Goal: Navigation & Orientation: Find specific page/section

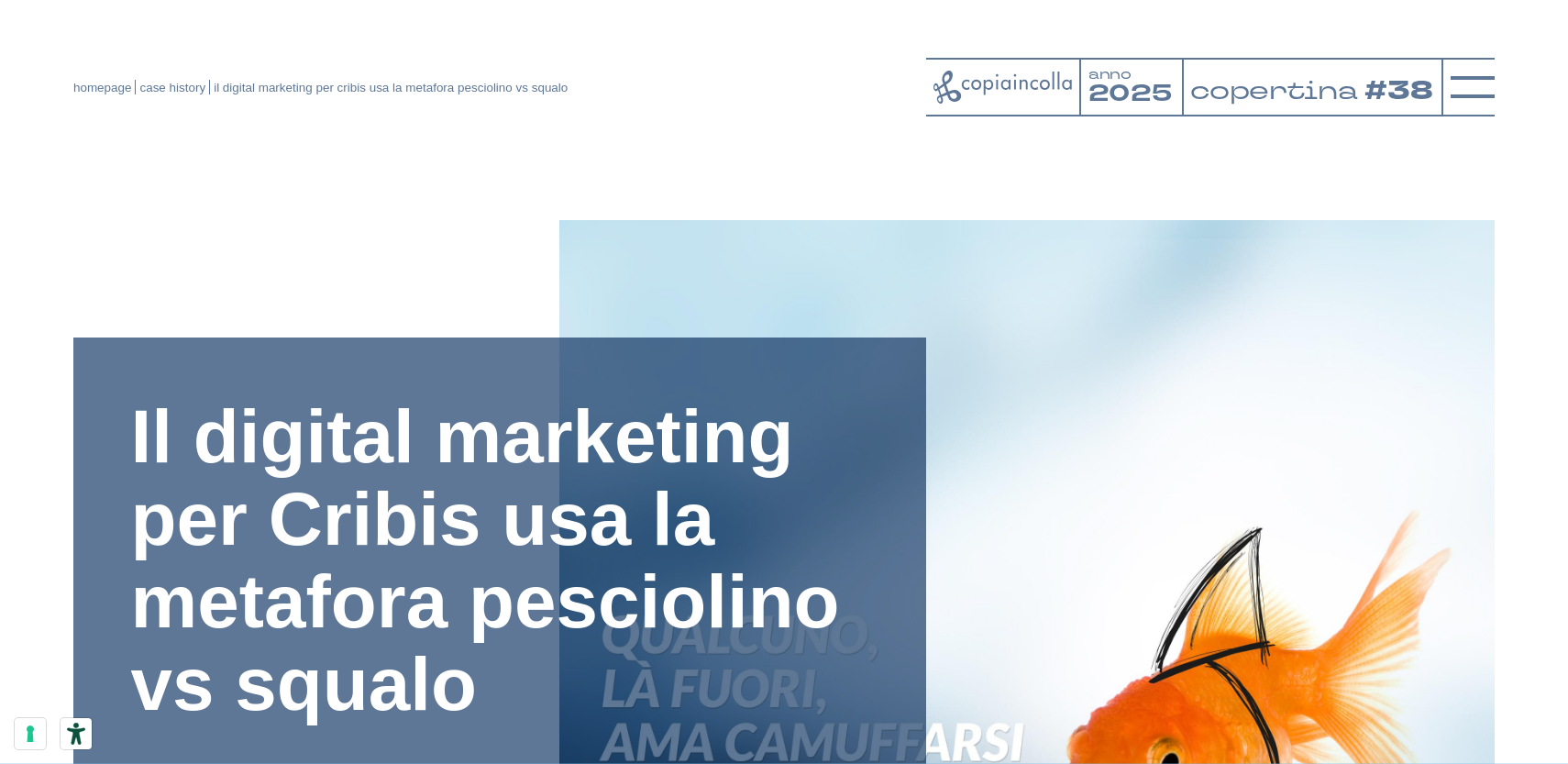
click at [692, 2] on header "homepage case history il digital marketing per cribis usa la metafora pesciolin…" at bounding box center [784, 69] width 1568 height 139
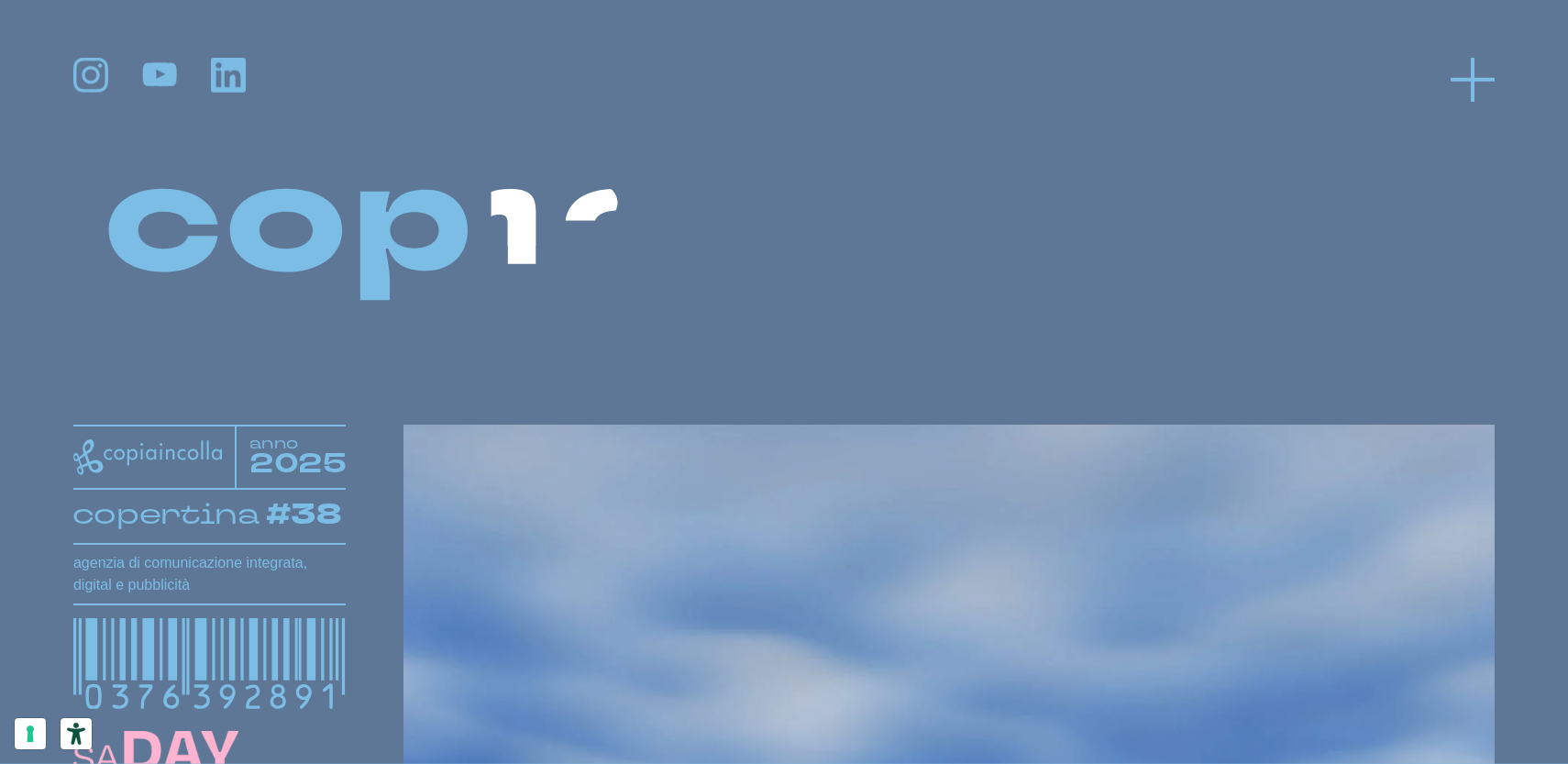
click at [1459, 62] on icon at bounding box center [1472, 78] width 44 height 44
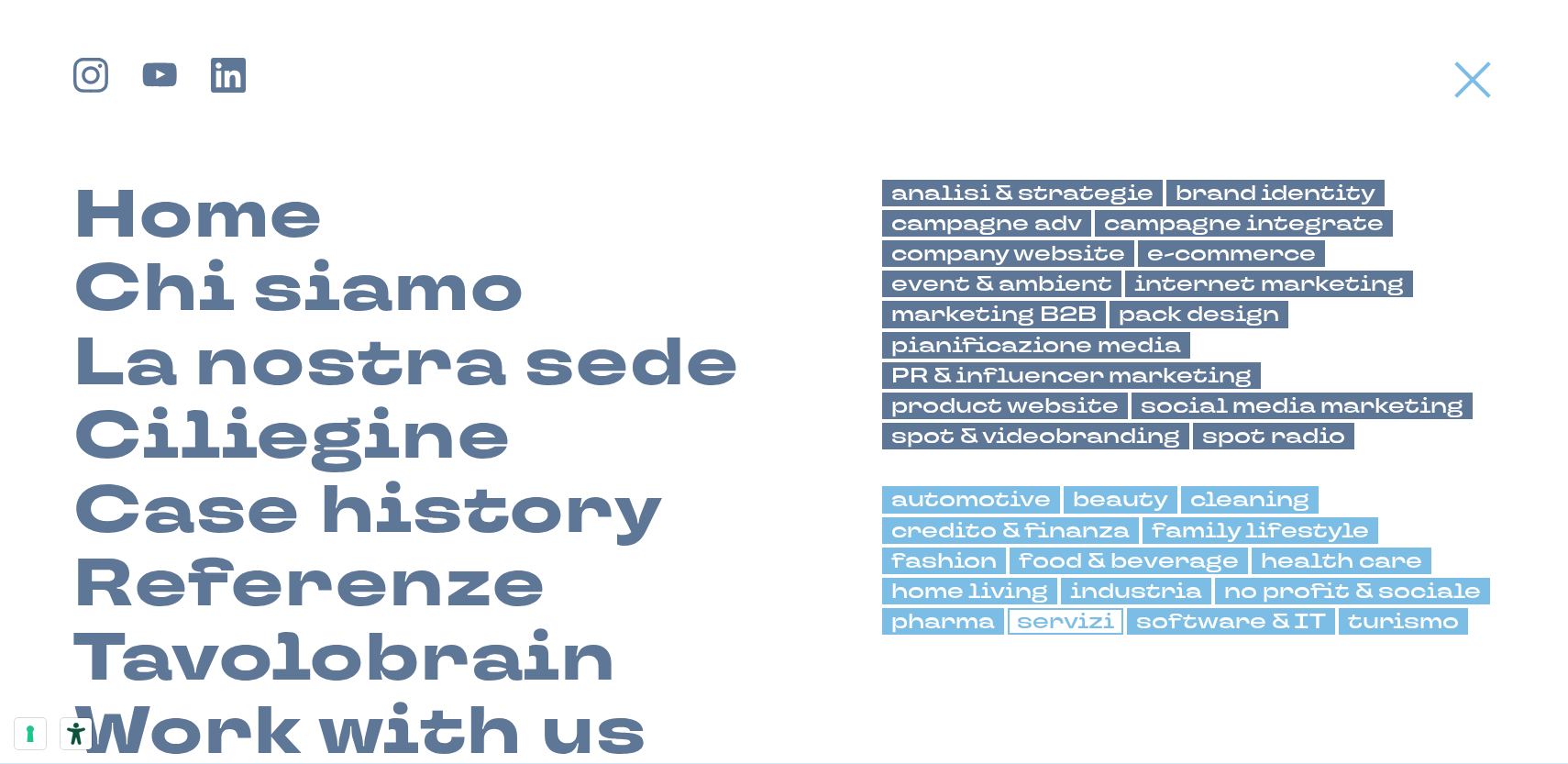
click at [1083, 622] on link "servizi" at bounding box center [1065, 621] width 116 height 27
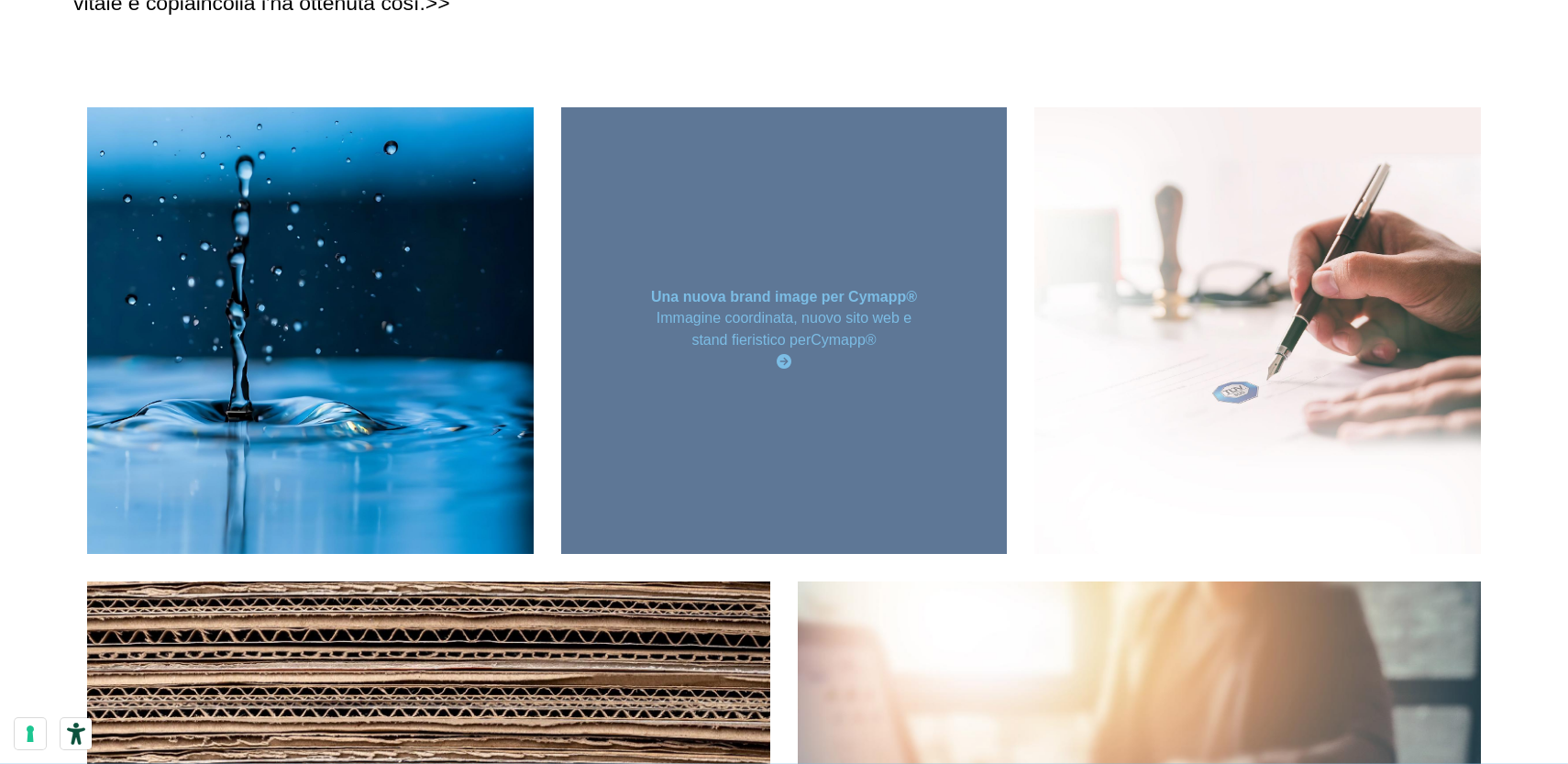
scroll to position [364, 0]
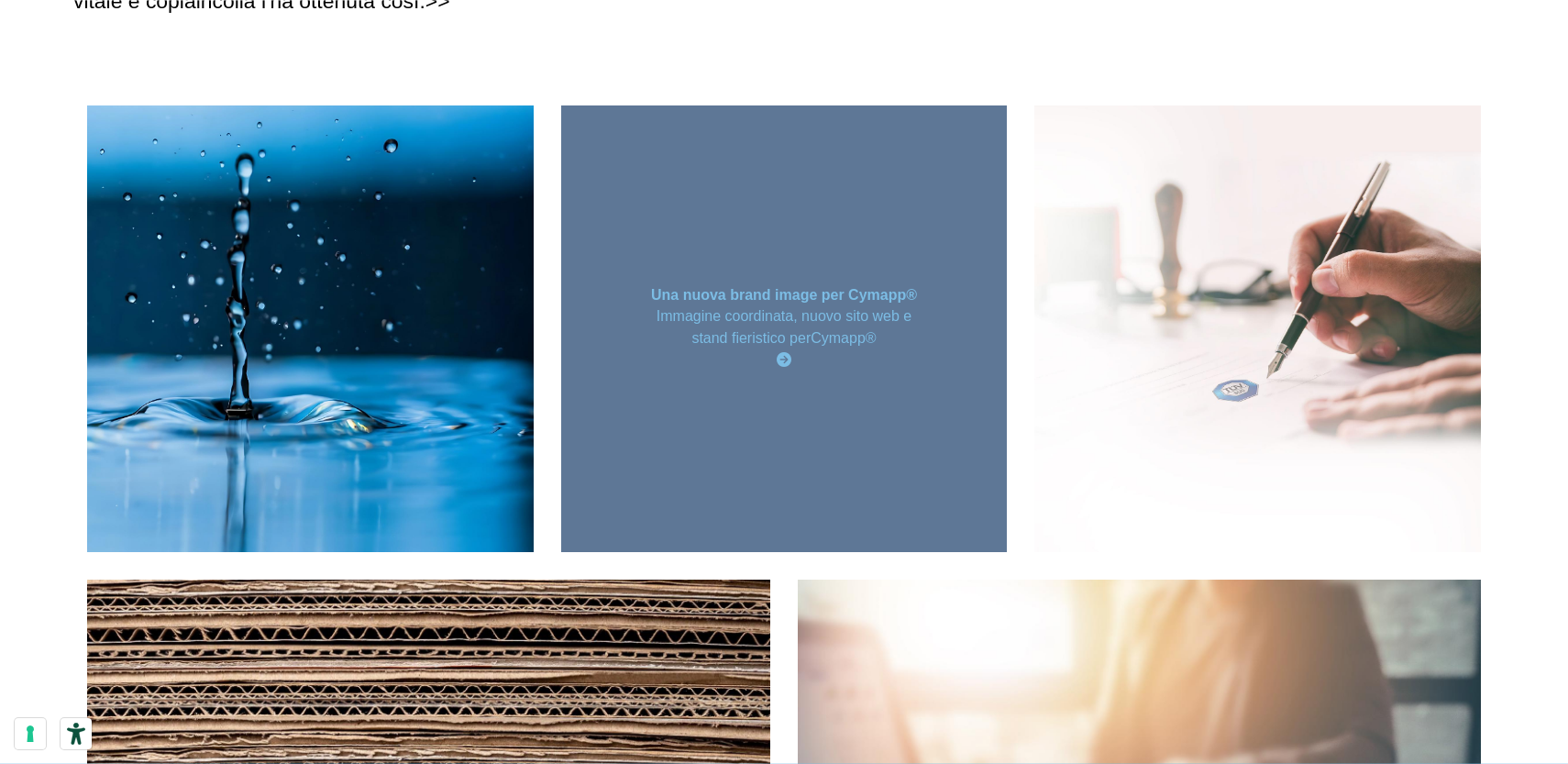
click at [734, 456] on div "Una nuova brand image per Cymapp® Immagine coordinata, nuovo sito web e stand f…" at bounding box center [784, 329] width 446 height 446
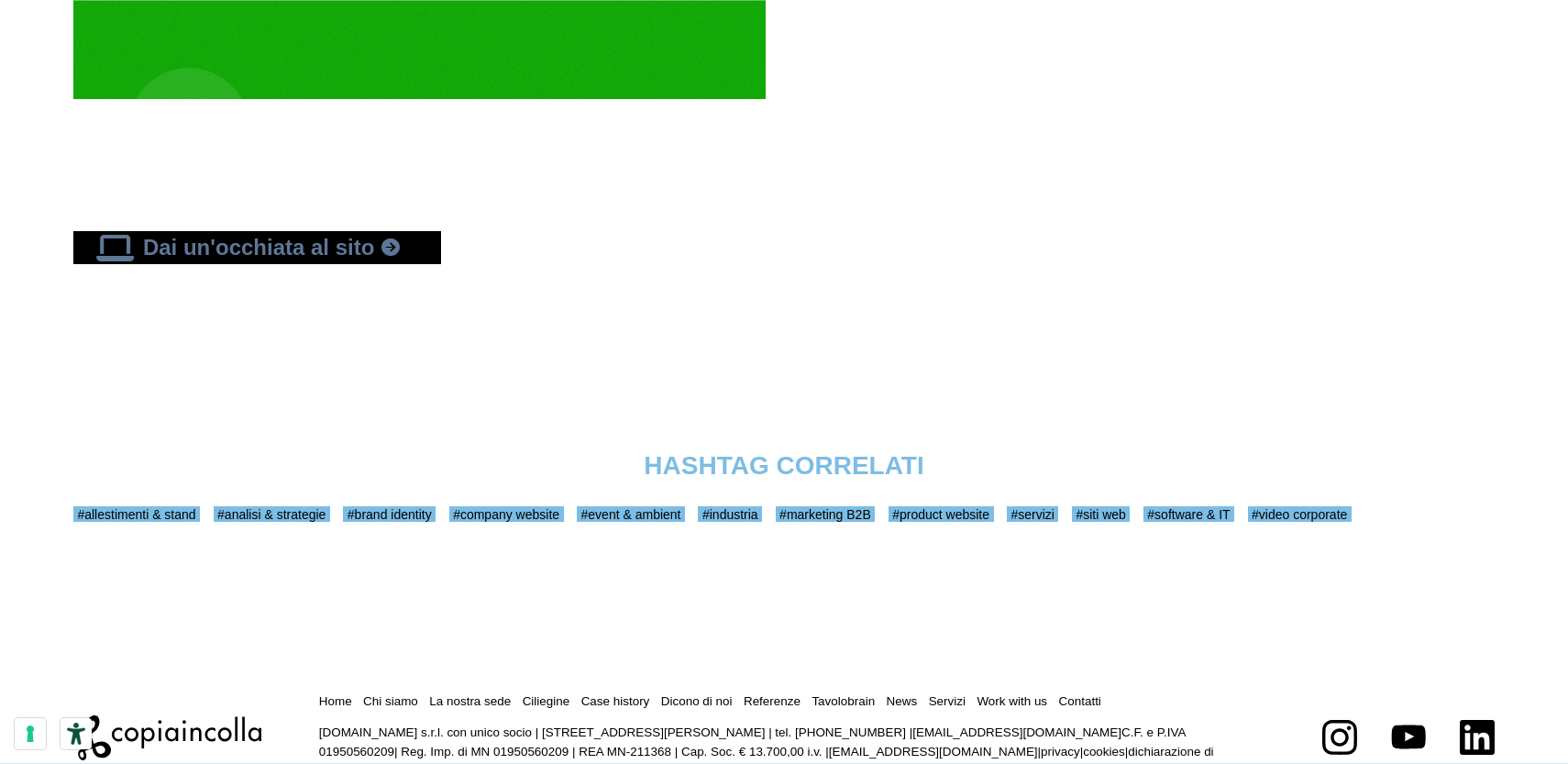
scroll to position [5748, 0]
click at [311, 231] on link "Dai un'occhiata al sito" at bounding box center [257, 246] width 368 height 33
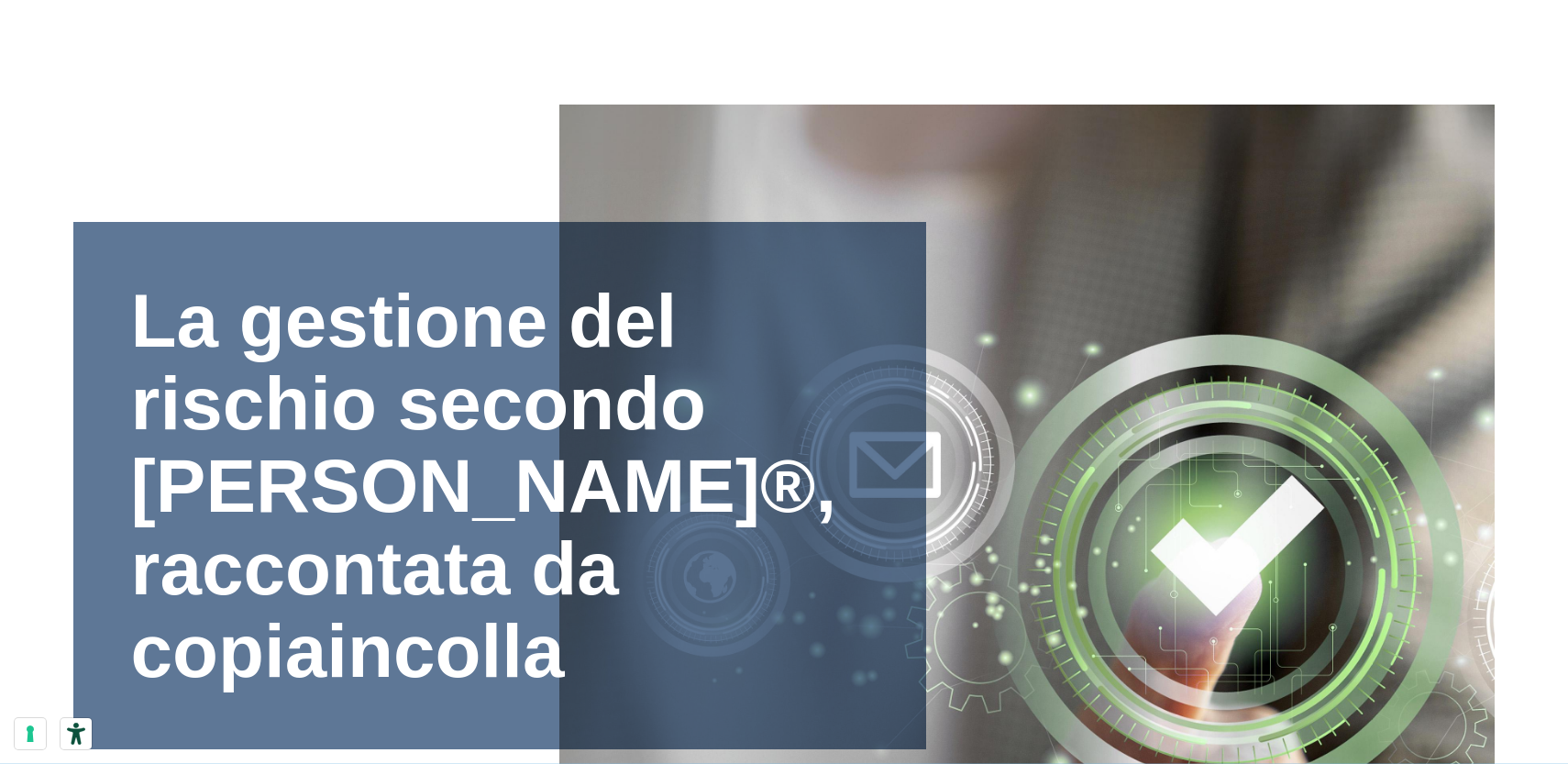
scroll to position [117, 0]
